Goal: Task Accomplishment & Management: Use online tool/utility

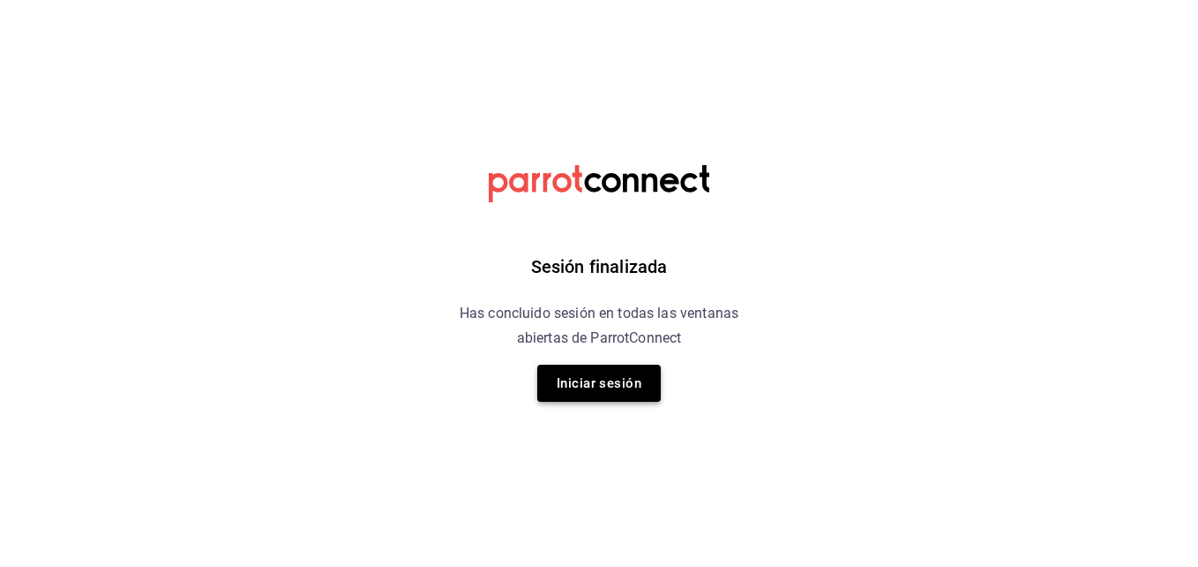
click at [591, 390] on button "Iniciar sesión" at bounding box center [599, 382] width 124 height 37
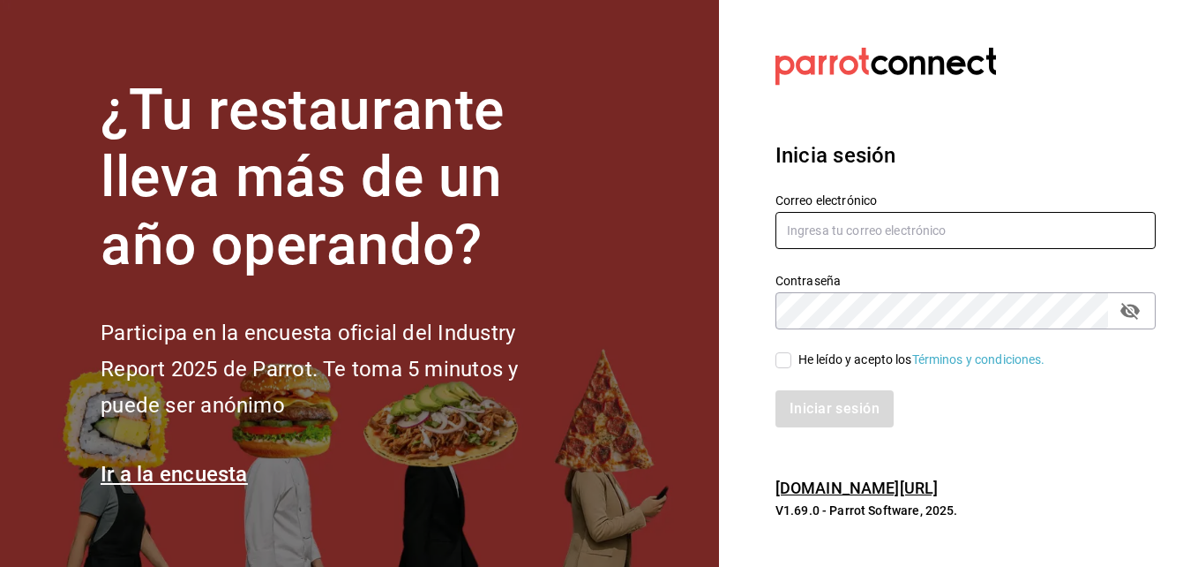
click at [832, 233] on input "text" at bounding box center [966, 230] width 380 height 37
type input "alfredo.g.f@hotmail.com"
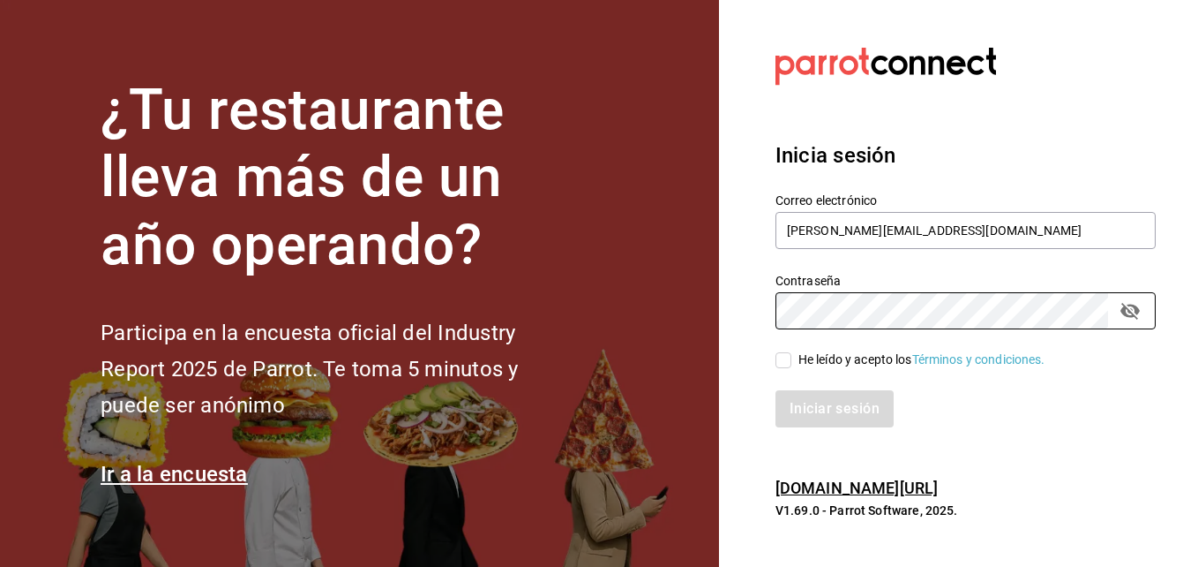
click at [786, 364] on input "He leído y acepto los Términos y condiciones." at bounding box center [784, 360] width 16 height 16
checkbox input "true"
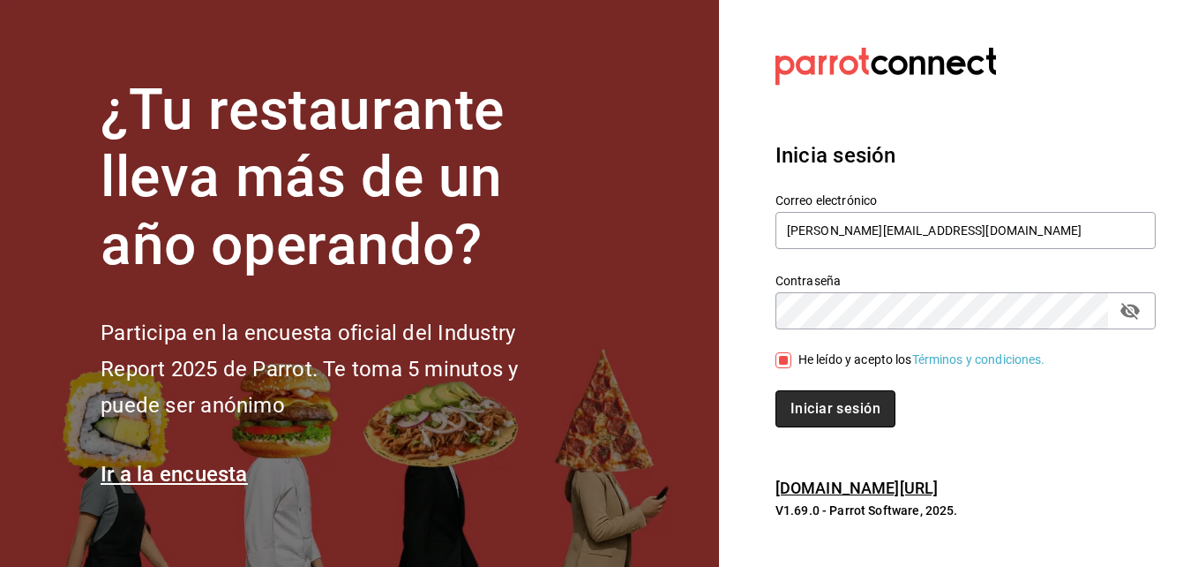
click at [814, 418] on button "Iniciar sesión" at bounding box center [836, 408] width 120 height 37
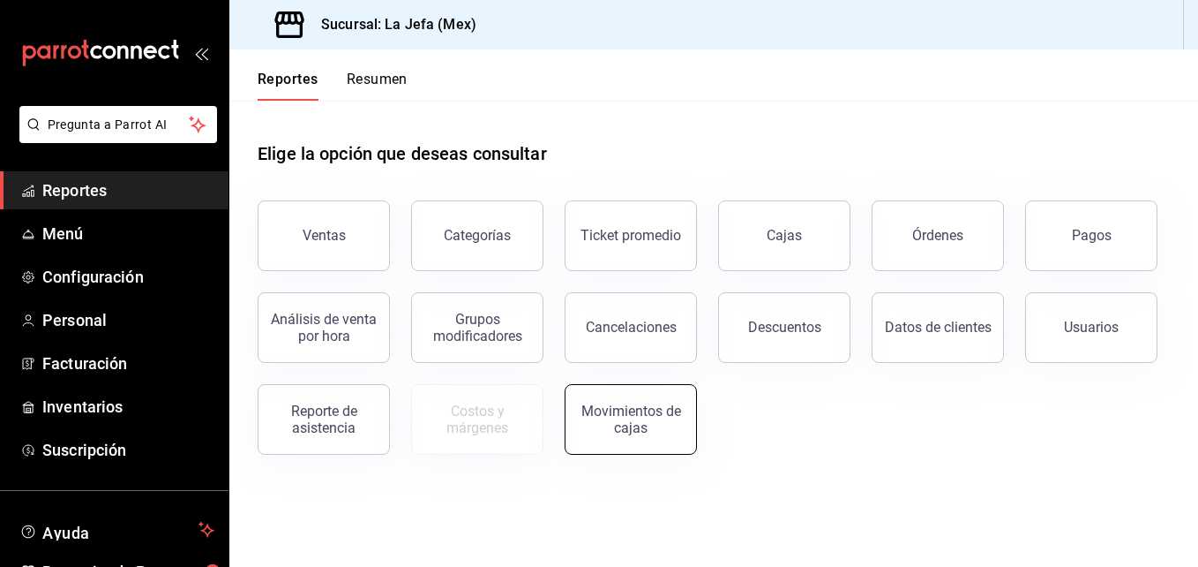
click at [617, 439] on button "Movimientos de cajas" at bounding box center [631, 419] width 132 height 71
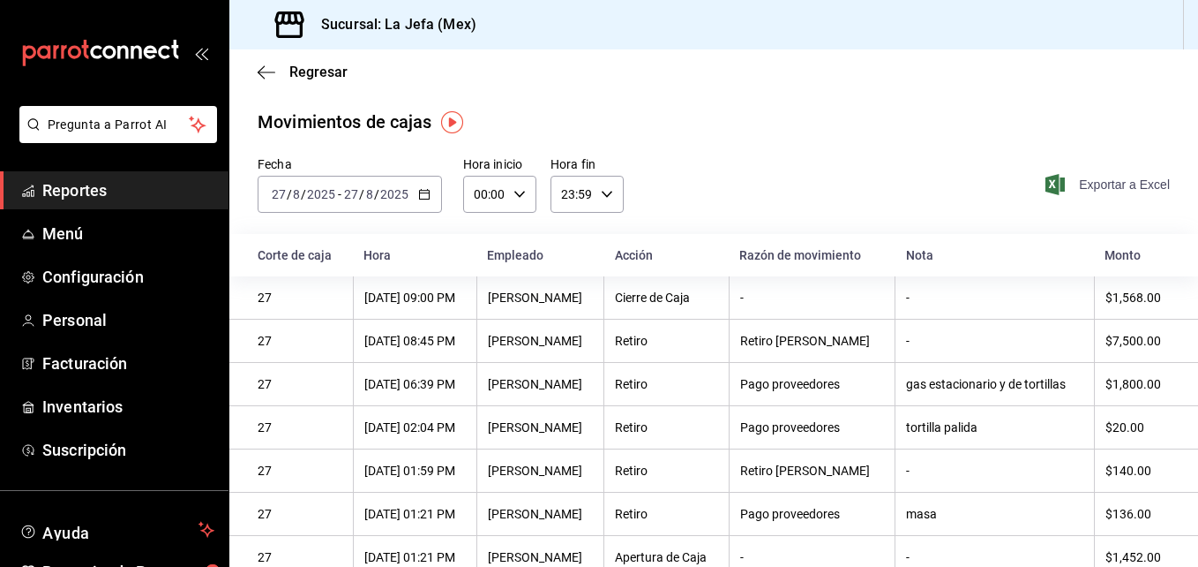
click at [1089, 181] on span "Exportar a Excel" at bounding box center [1109, 184] width 121 height 21
click at [59, 191] on span "Reportes" at bounding box center [128, 190] width 172 height 24
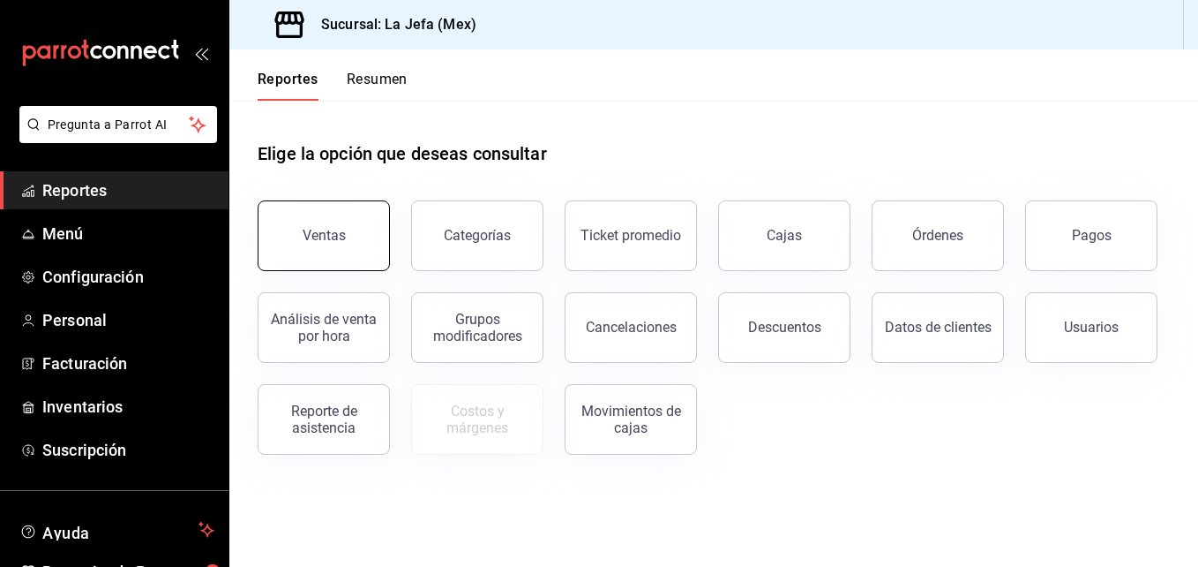
click at [321, 234] on div "Ventas" at bounding box center [324, 235] width 43 height 17
